Goal: Task Accomplishment & Management: Manage account settings

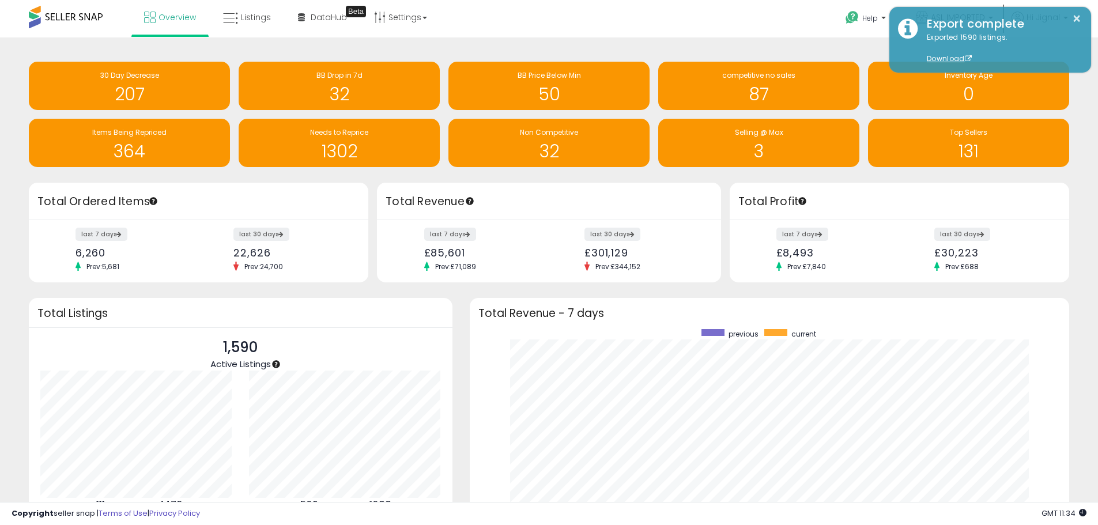
click at [1078, 20] on button "×" at bounding box center [1076, 19] width 9 height 14
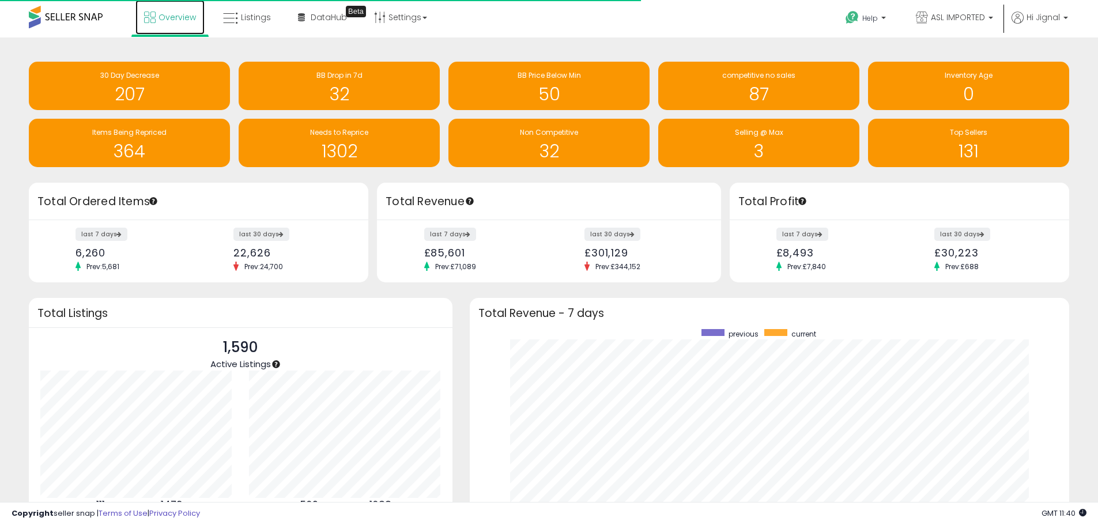
click at [178, 18] on span "Overview" at bounding box center [176, 18] width 37 height 12
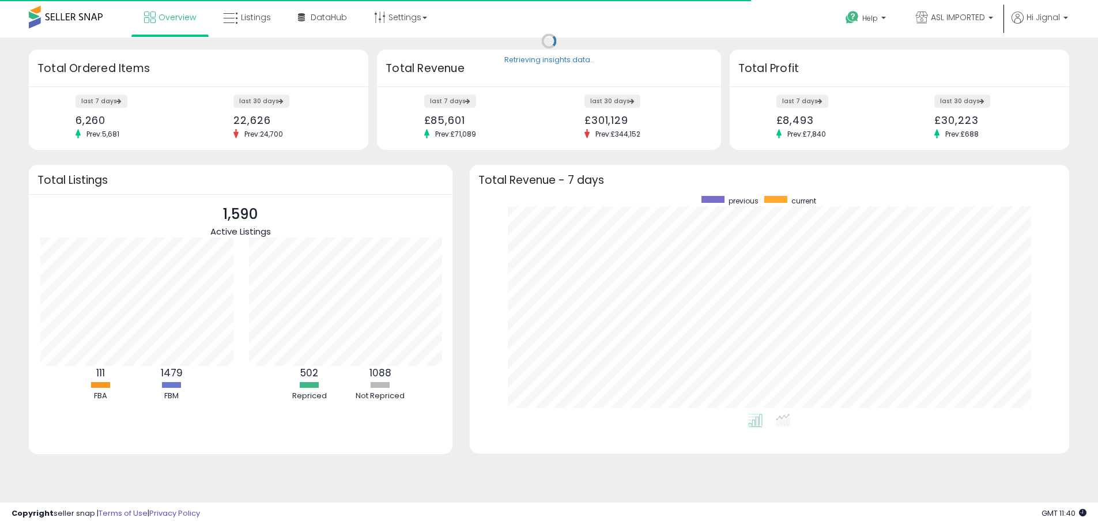
scroll to position [576034, 575676]
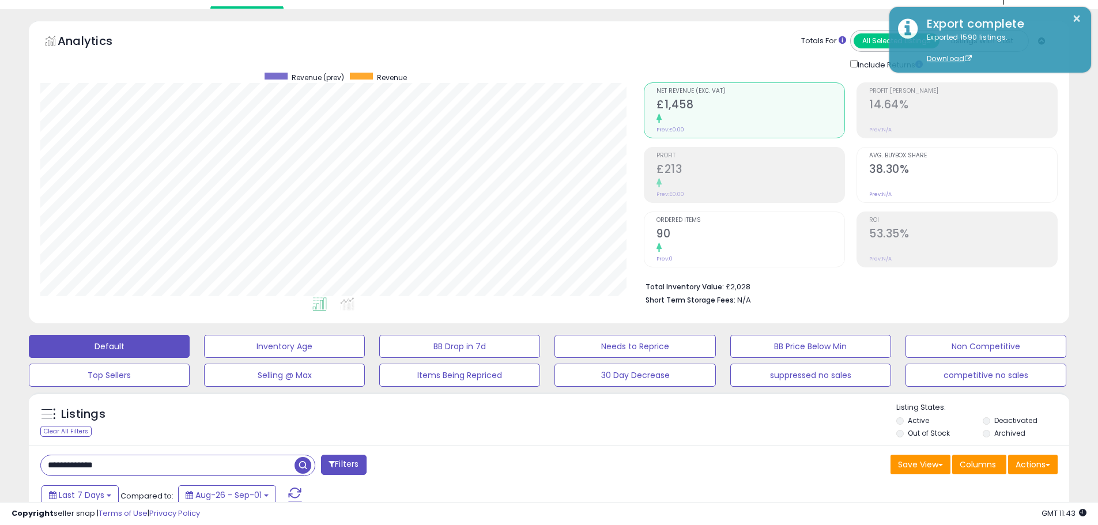
scroll to position [236, 603]
click at [165, 458] on input "**********" at bounding box center [168, 465] width 254 height 20
paste input "text"
type input "**********"
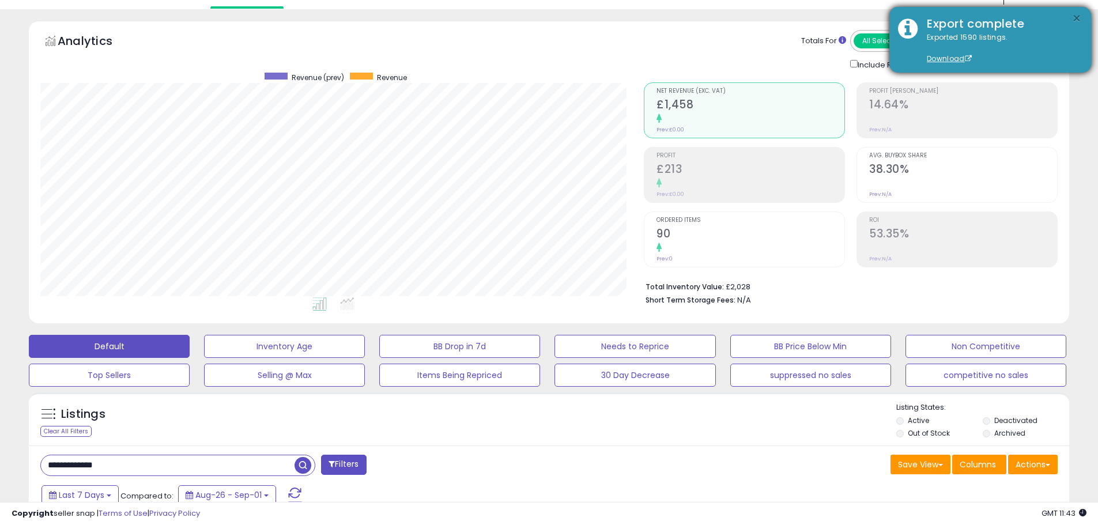
click at [1078, 14] on button "×" at bounding box center [1076, 19] width 9 height 14
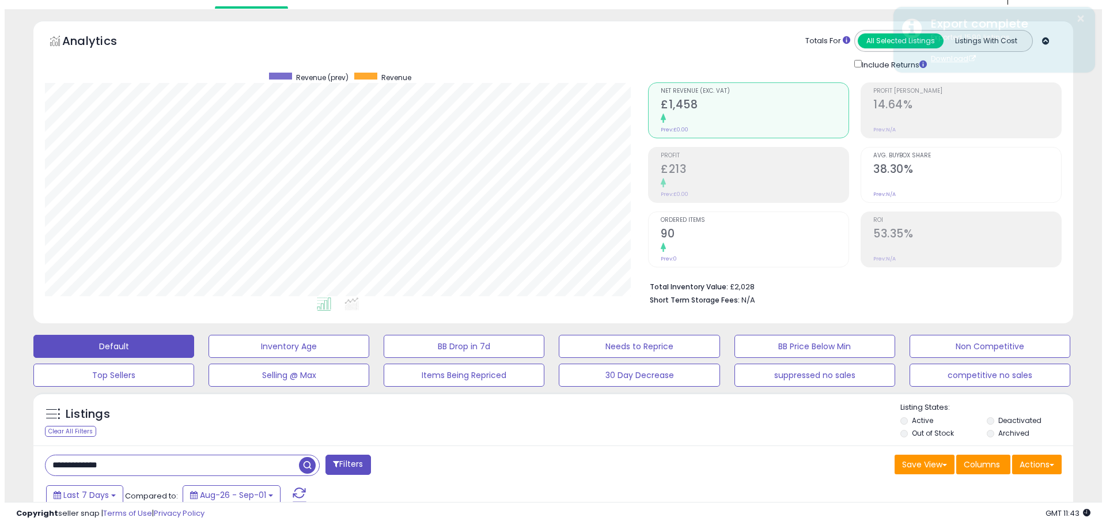
scroll to position [458, 0]
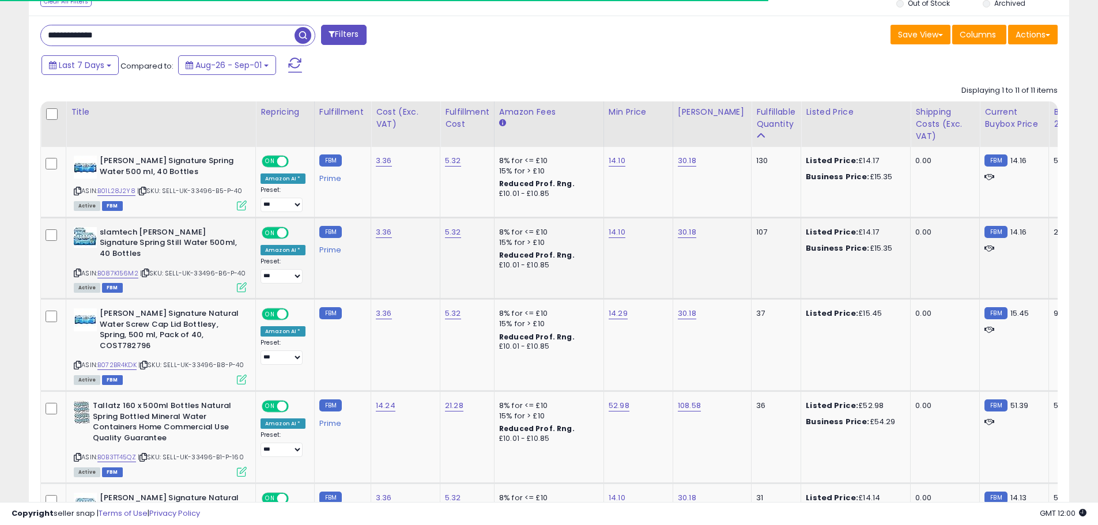
click at [241, 282] on icon at bounding box center [242, 287] width 10 height 10
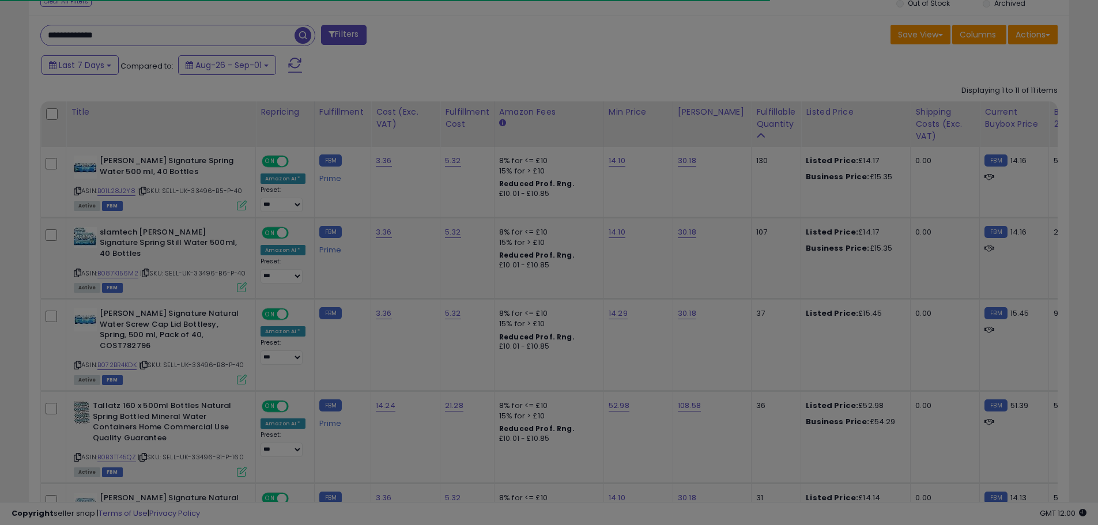
scroll to position [236, 609]
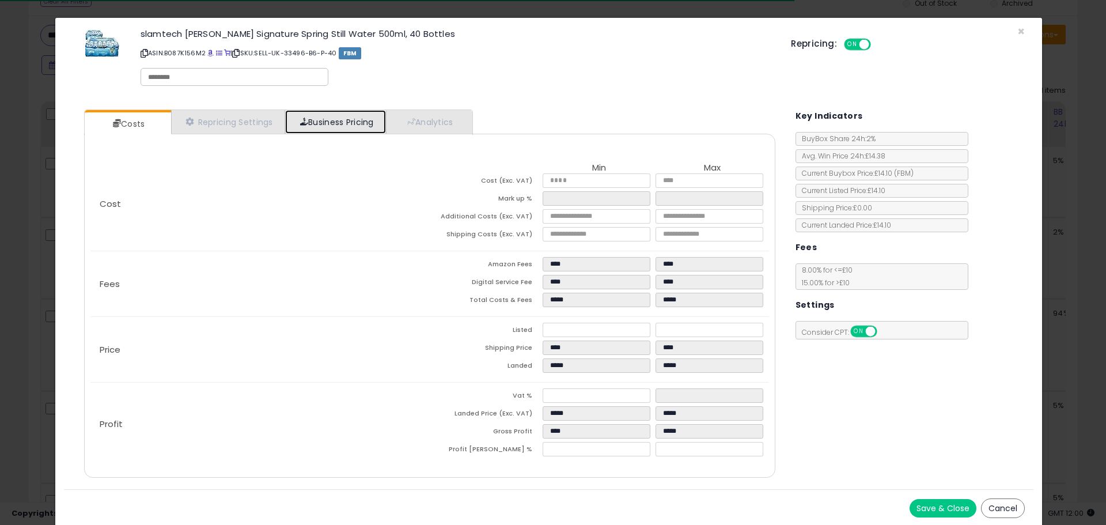
click at [313, 122] on link "Business Pricing" at bounding box center [335, 122] width 101 height 24
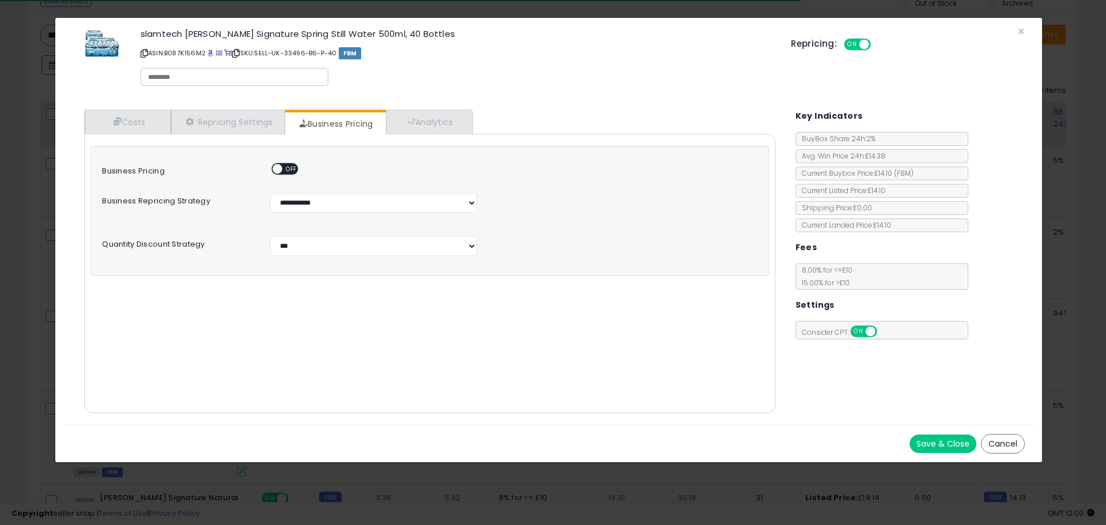
click at [281, 164] on div "ON OFF" at bounding box center [272, 169] width 27 height 10
click at [284, 168] on span "OFF" at bounding box center [291, 169] width 18 height 10
click at [951, 448] on button "Save & Close" at bounding box center [943, 443] width 67 height 18
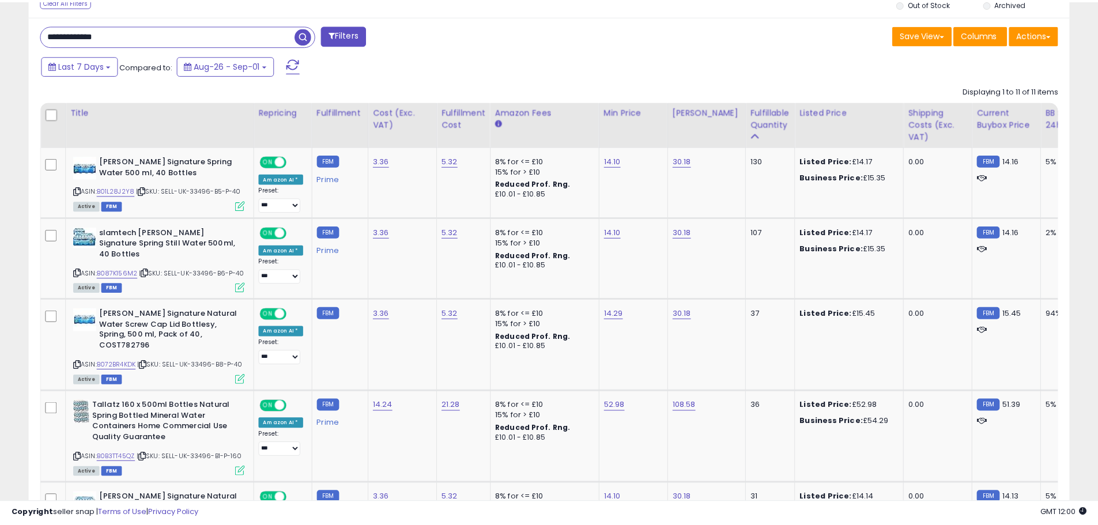
scroll to position [576016, 575649]
